Goal: Information Seeking & Learning: Learn about a topic

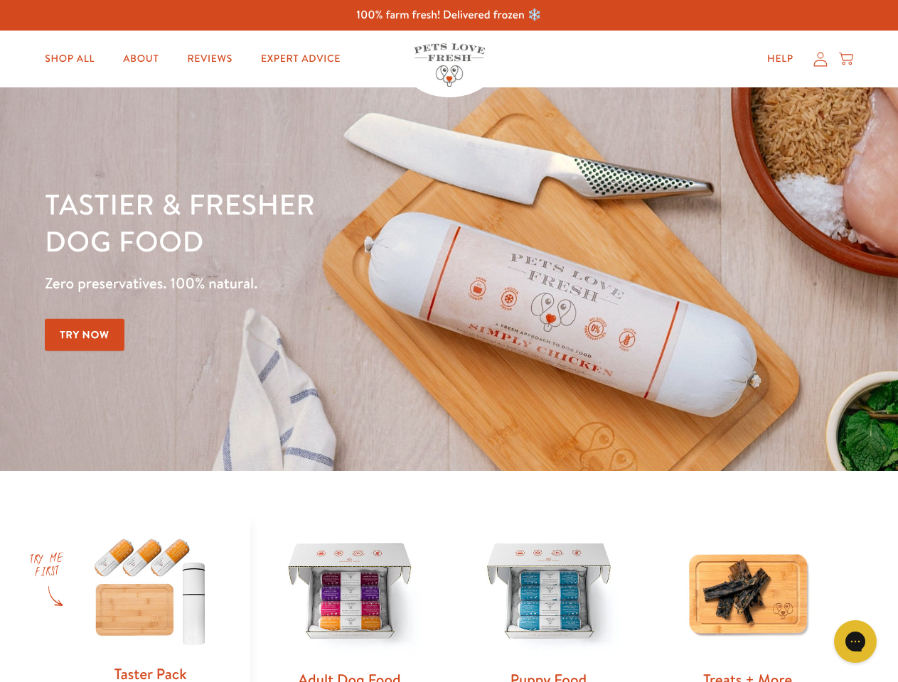
click at [448, 341] on div "Tastier & fresher dog food Zero preservatives. 100% natural. Try Now" at bounding box center [314, 279] width 539 height 188
click at [855, 642] on icon "Gorgias live chat" at bounding box center [855, 642] width 14 height 14
